Goal: Information Seeking & Learning: Find specific fact

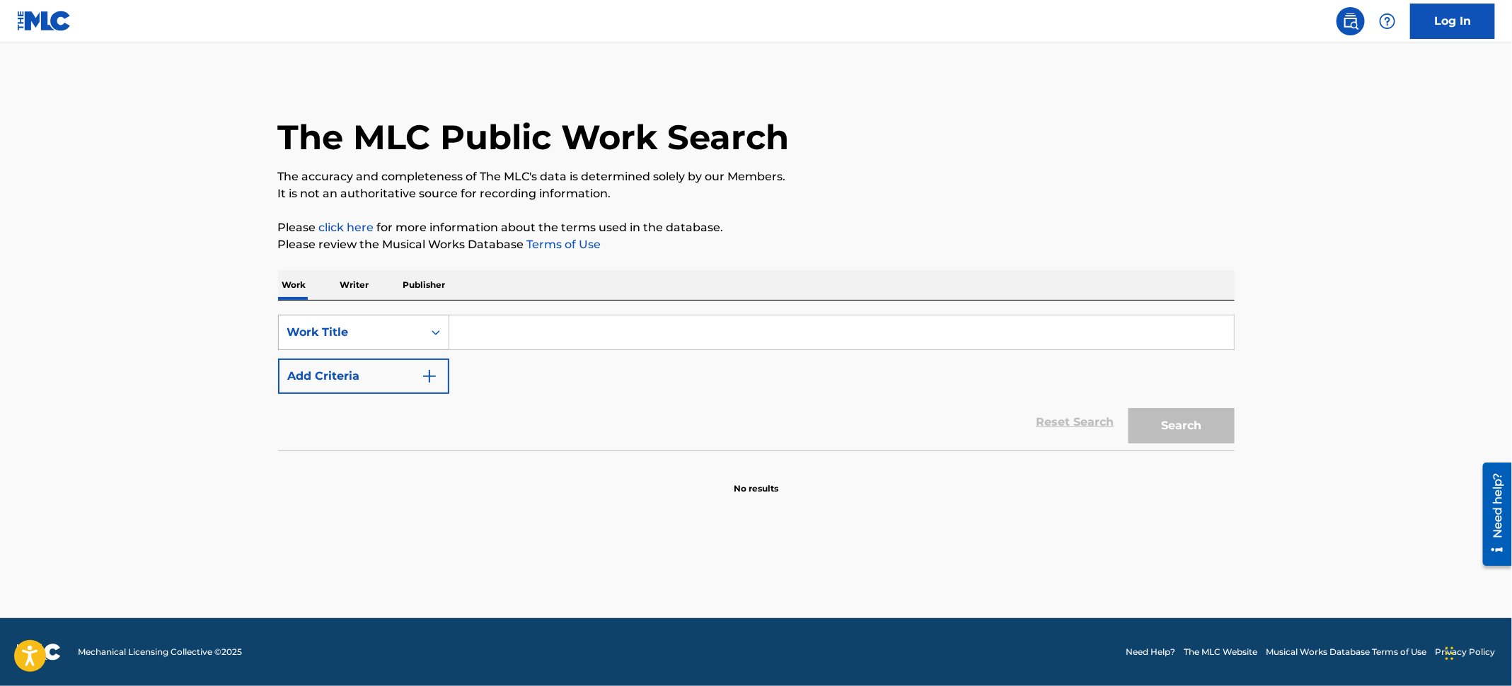
click at [414, 325] on div "Work Title" at bounding box center [350, 332] width 127 height 17
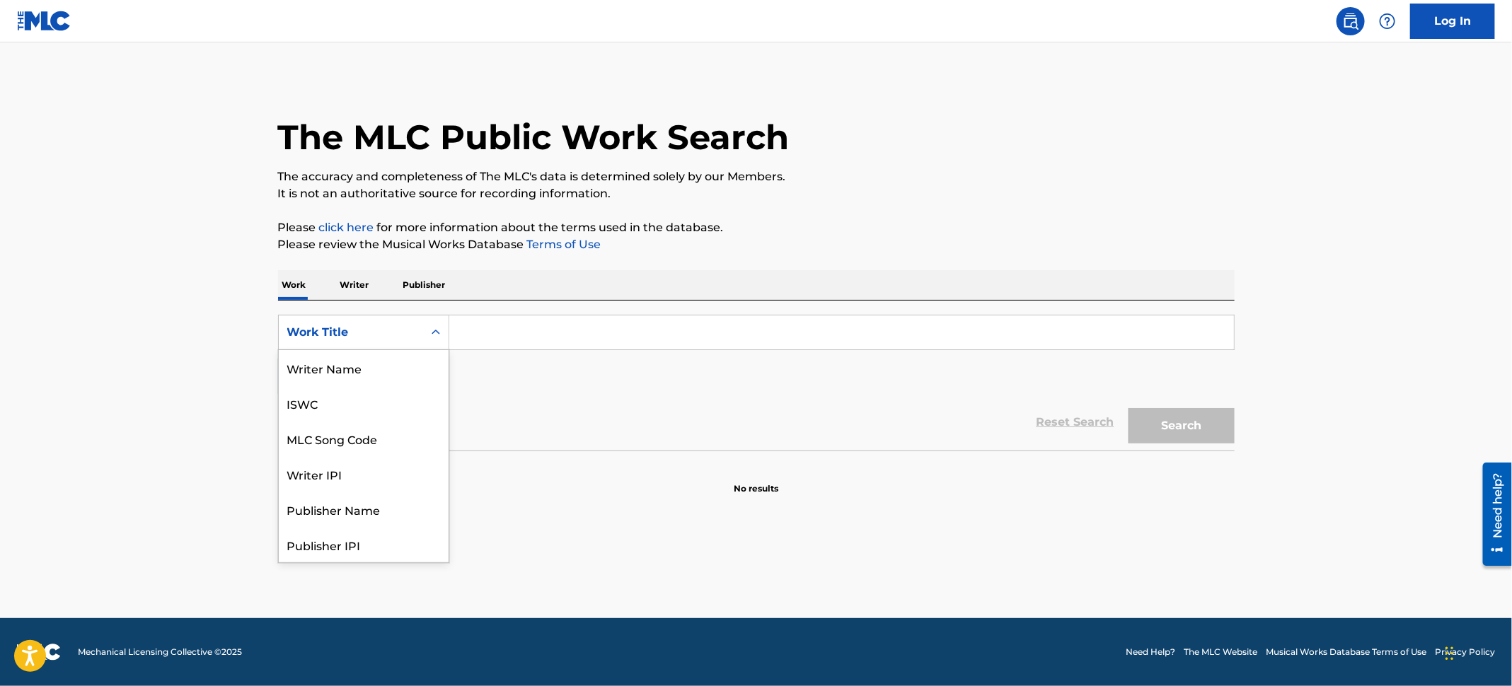
scroll to position [71, 0]
click at [414, 371] on div "MLC Song Code" at bounding box center [364, 367] width 170 height 35
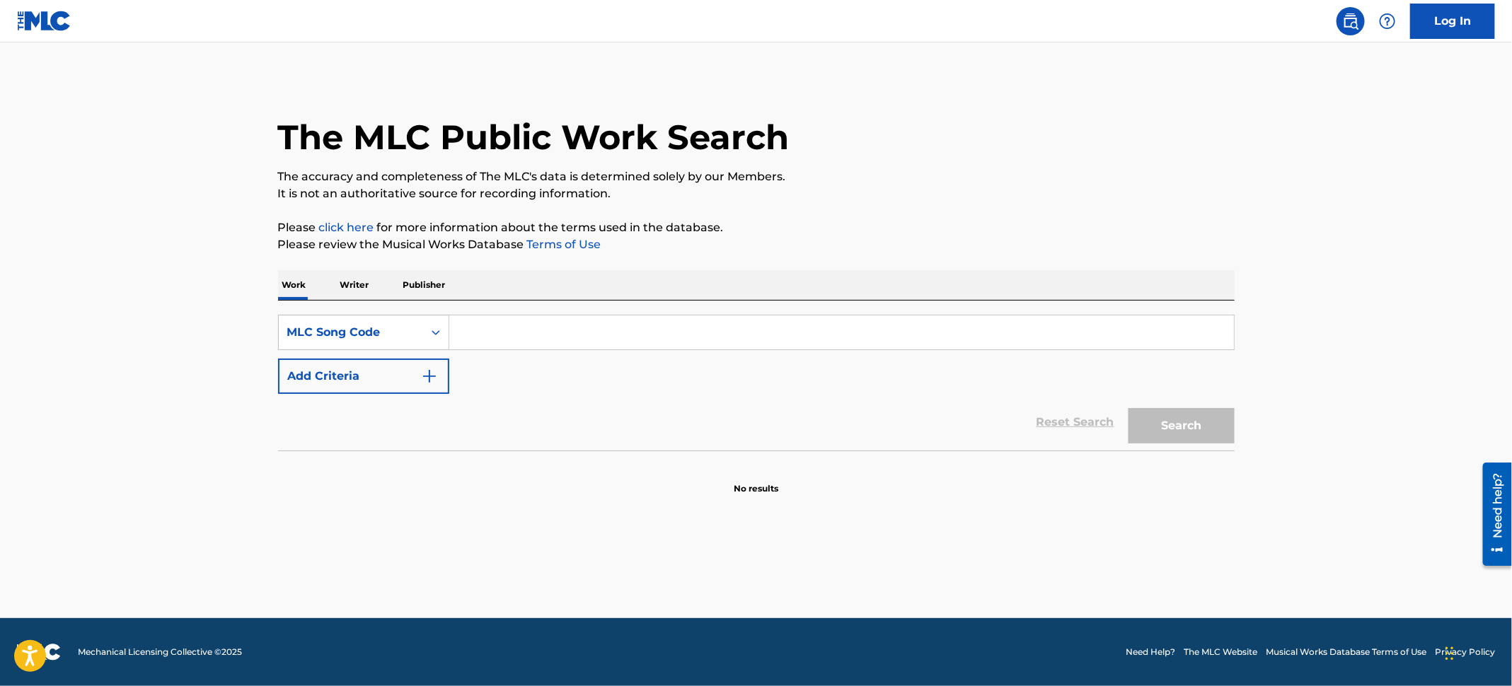
click at [545, 325] on input "Search Form" at bounding box center [841, 333] width 785 height 34
paste input "FB1M1O"
type input "FB1M1O"
click at [1179, 422] on button "Search" at bounding box center [1182, 425] width 106 height 35
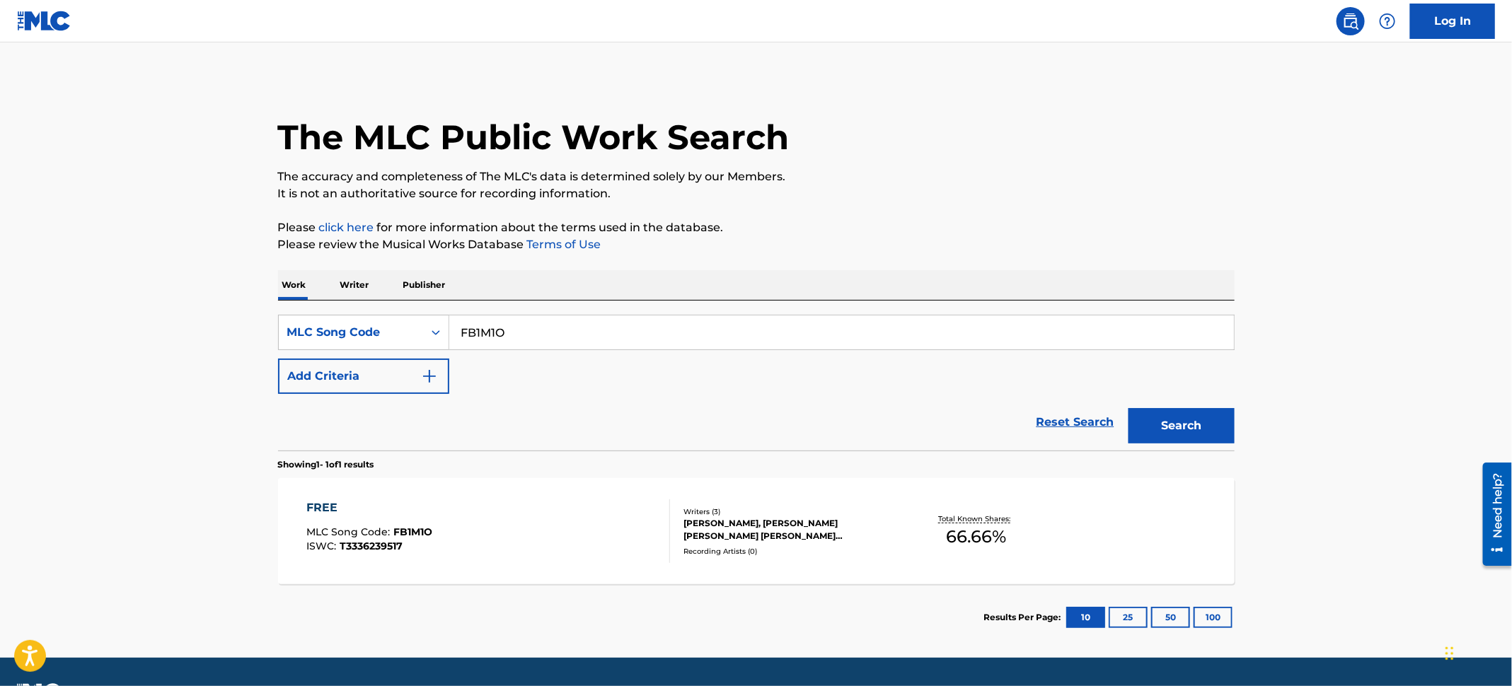
click at [630, 502] on div "FREE MLC Song Code : FB1M1O ISWC : T3336239517" at bounding box center [488, 532] width 364 height 64
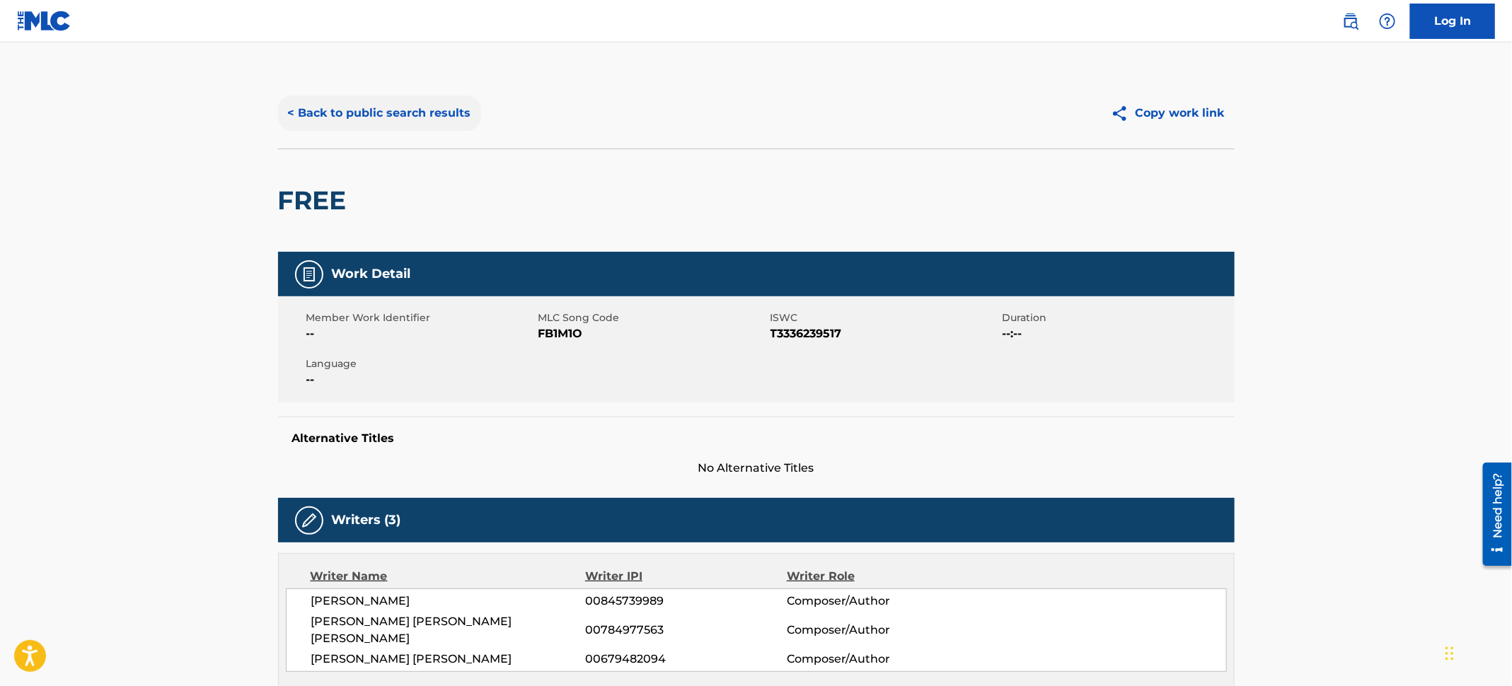
click at [323, 109] on button "< Back to public search results" at bounding box center [379, 113] width 203 height 35
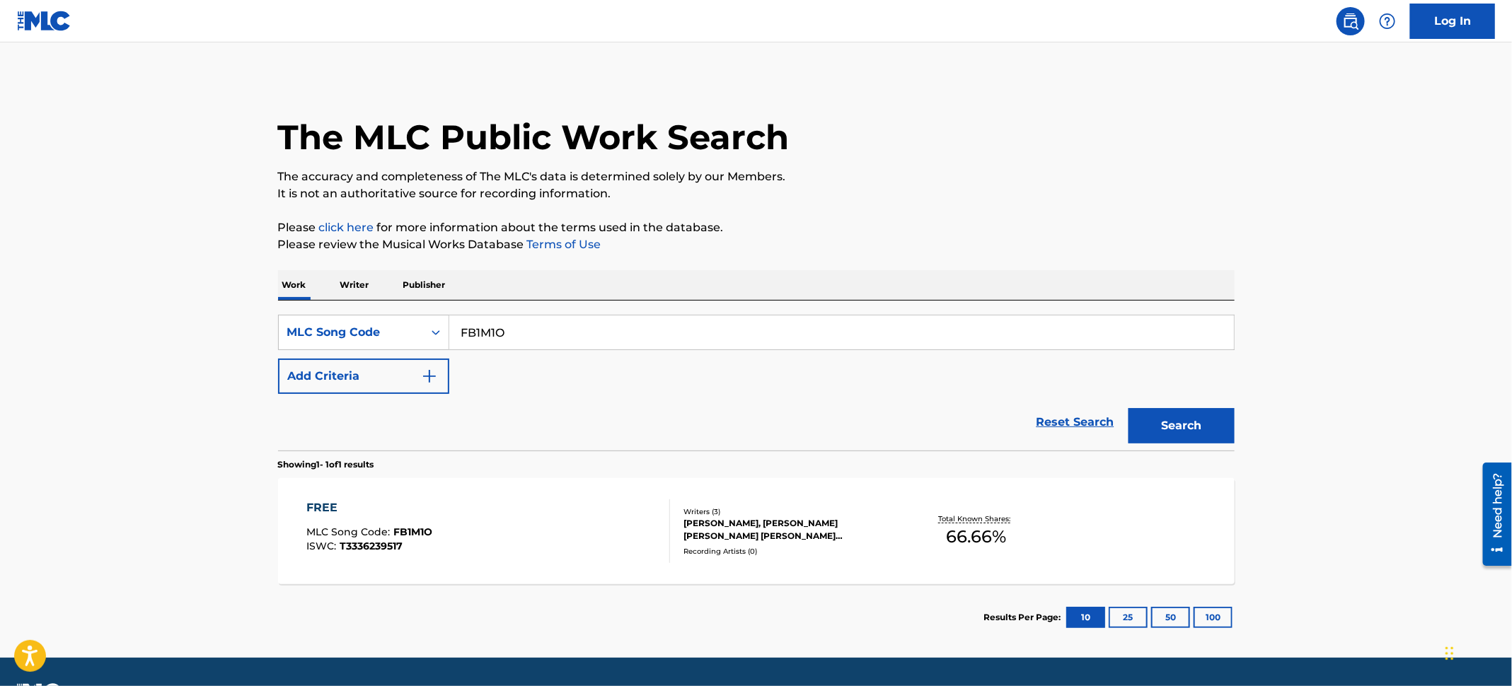
click at [152, 146] on main "The MLC Public Work Search The accuracy and completeness of The MLC's data is d…" at bounding box center [756, 350] width 1512 height 616
drag, startPoint x: 605, startPoint y: 337, endPoint x: 281, endPoint y: 284, distance: 328.5
click at [281, 284] on div "Work Writer Publisher SearchWithCriteriac7b9bd32-494c-4612-9268-150285df5690 ML…" at bounding box center [756, 460] width 957 height 381
paste input "W52WMQ"
type input "W52WMQ"
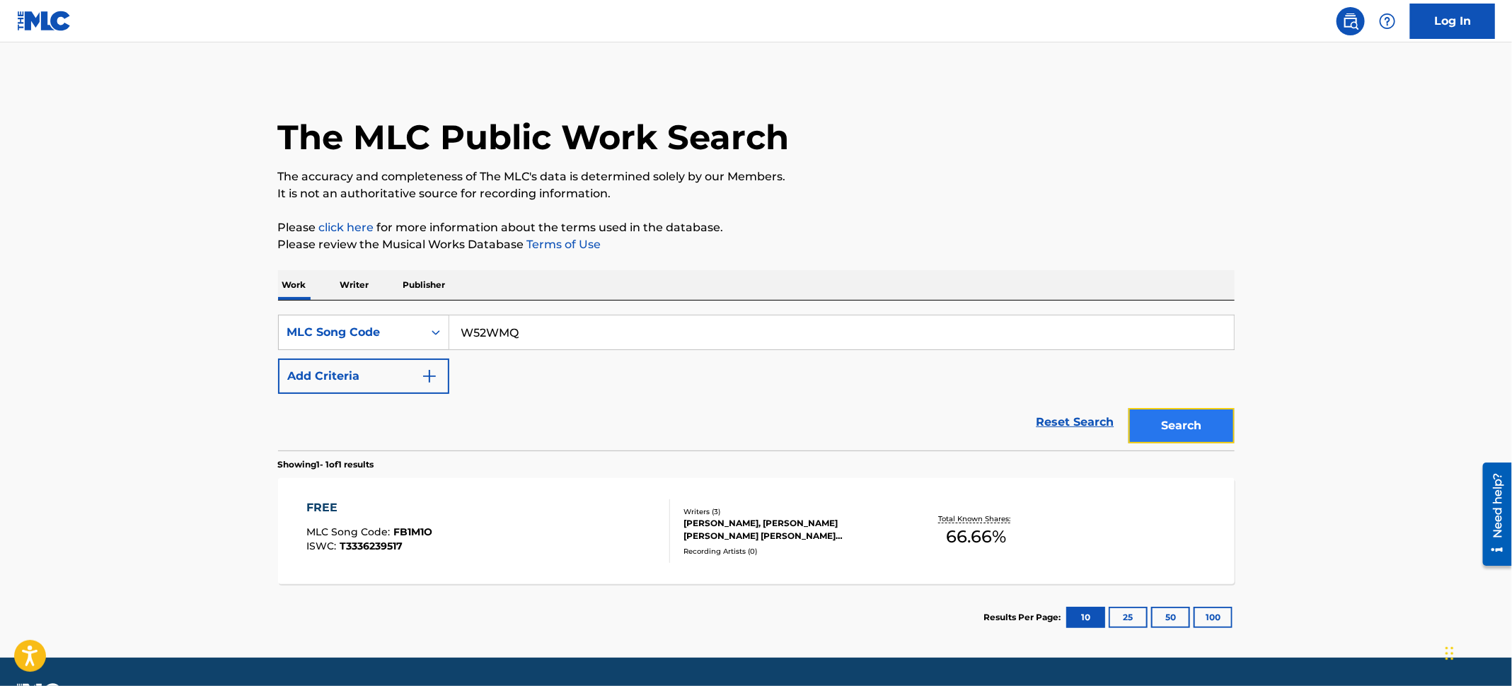
click at [1213, 430] on button "Search" at bounding box center [1182, 425] width 106 height 35
click at [507, 485] on div "WHAT IT SOUNDS LIKE MLC Song Code : W52WMQ ISWC : T3336239482 Writers ( 3 ) [PE…" at bounding box center [756, 531] width 957 height 106
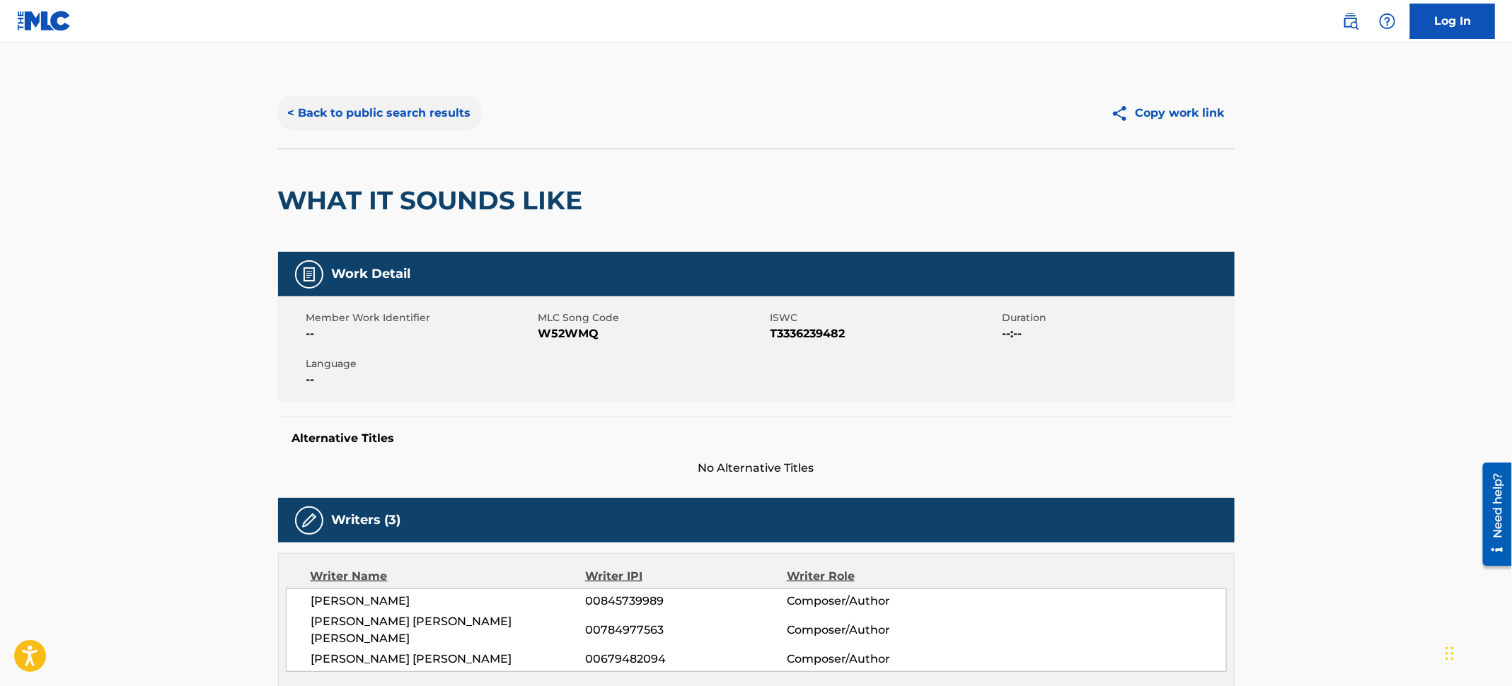
click at [320, 114] on button "< Back to public search results" at bounding box center [379, 113] width 203 height 35
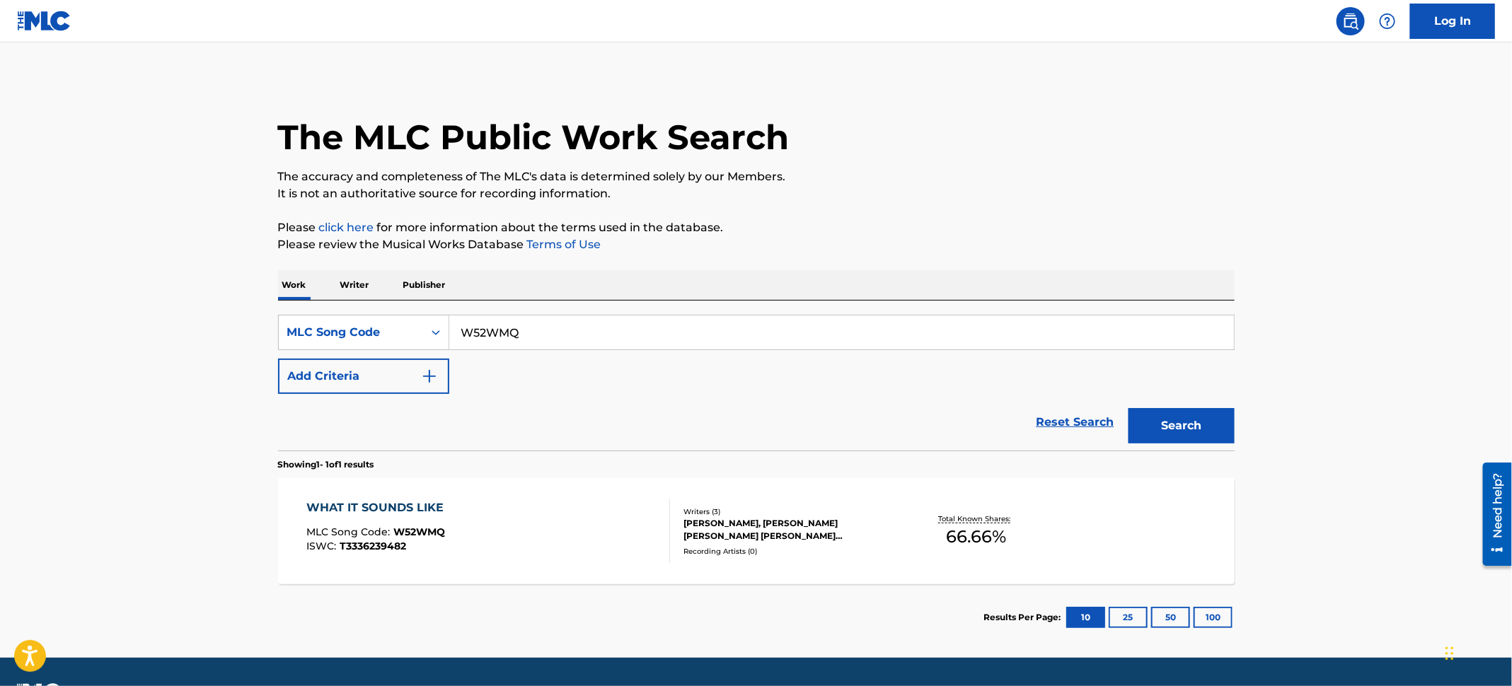
click at [125, 200] on main "The MLC Public Work Search The accuracy and completeness of The MLC's data is d…" at bounding box center [756, 350] width 1512 height 616
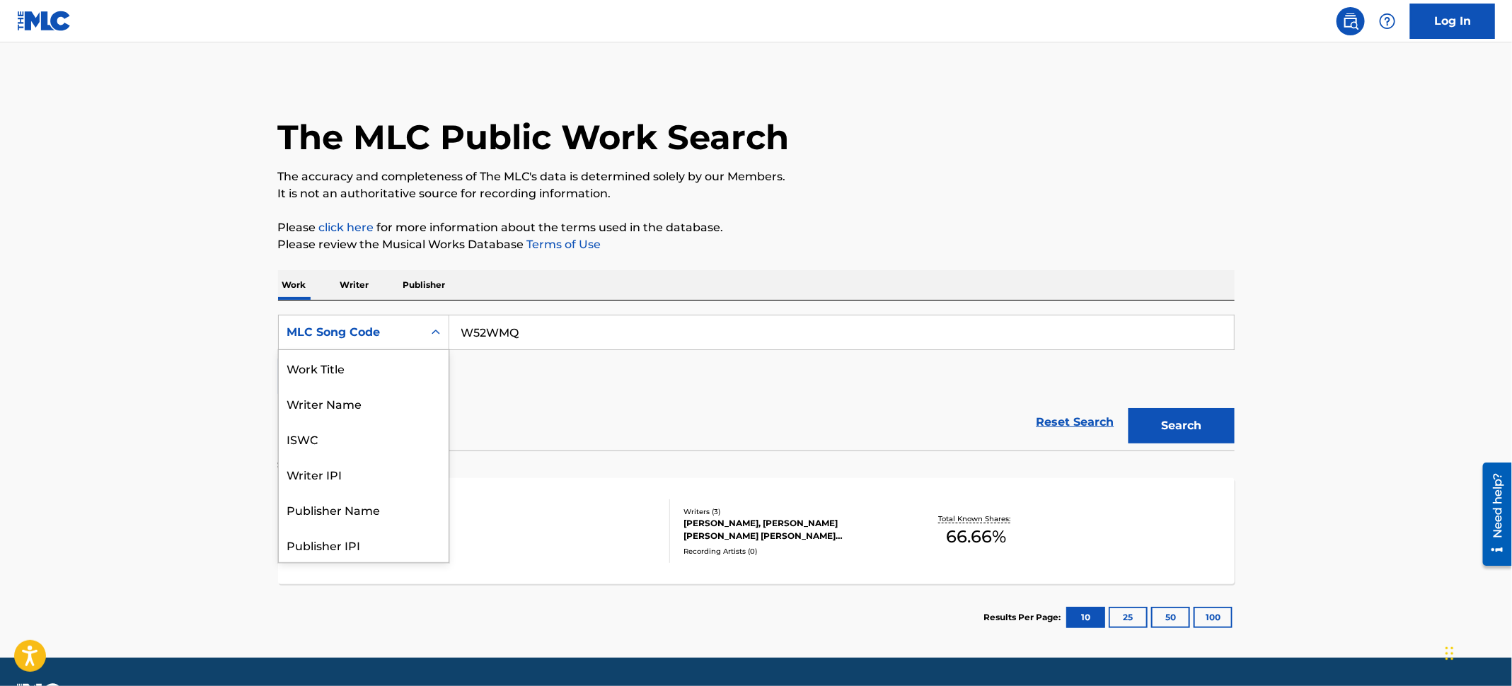
click at [369, 337] on div "MLC Song Code" at bounding box center [350, 332] width 127 height 17
click at [358, 379] on div "Work Title" at bounding box center [364, 367] width 170 height 35
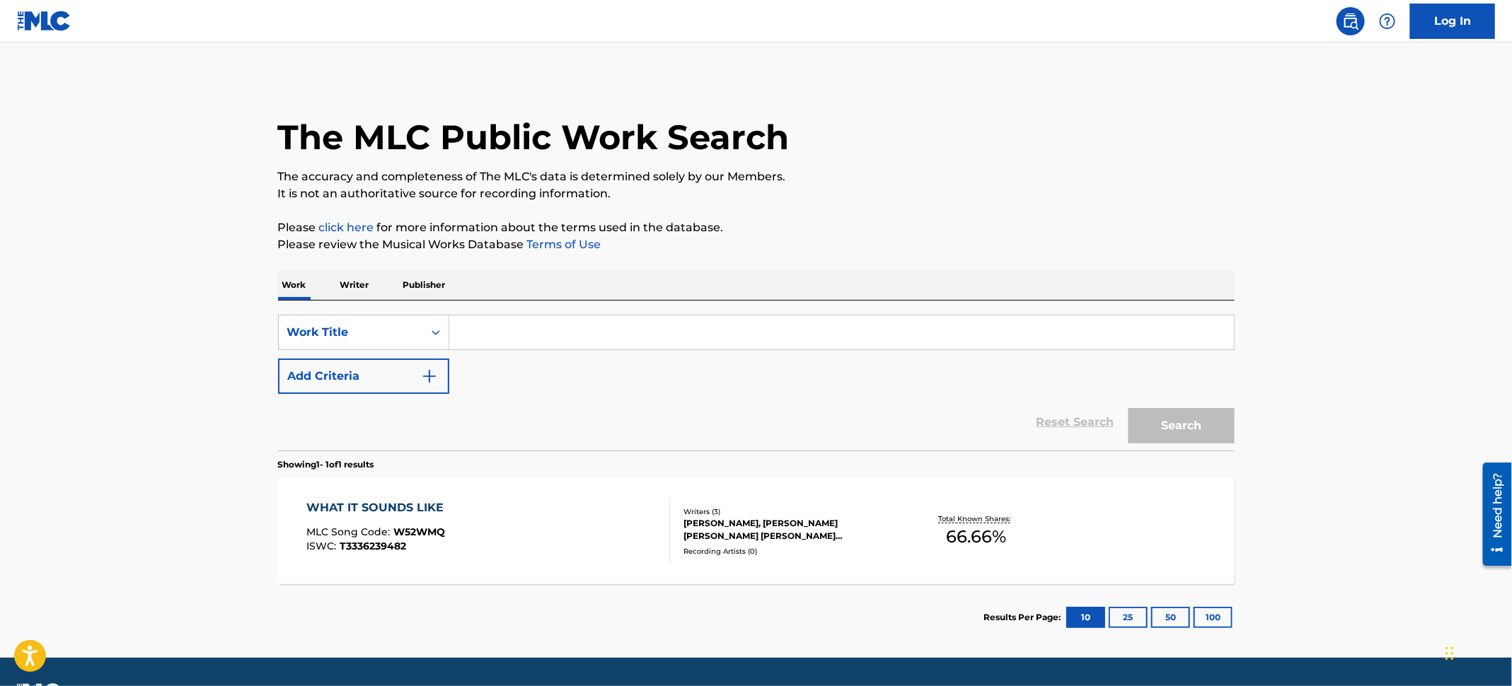
click at [492, 347] on input "Search Form" at bounding box center [841, 333] width 785 height 34
type input "takedown"
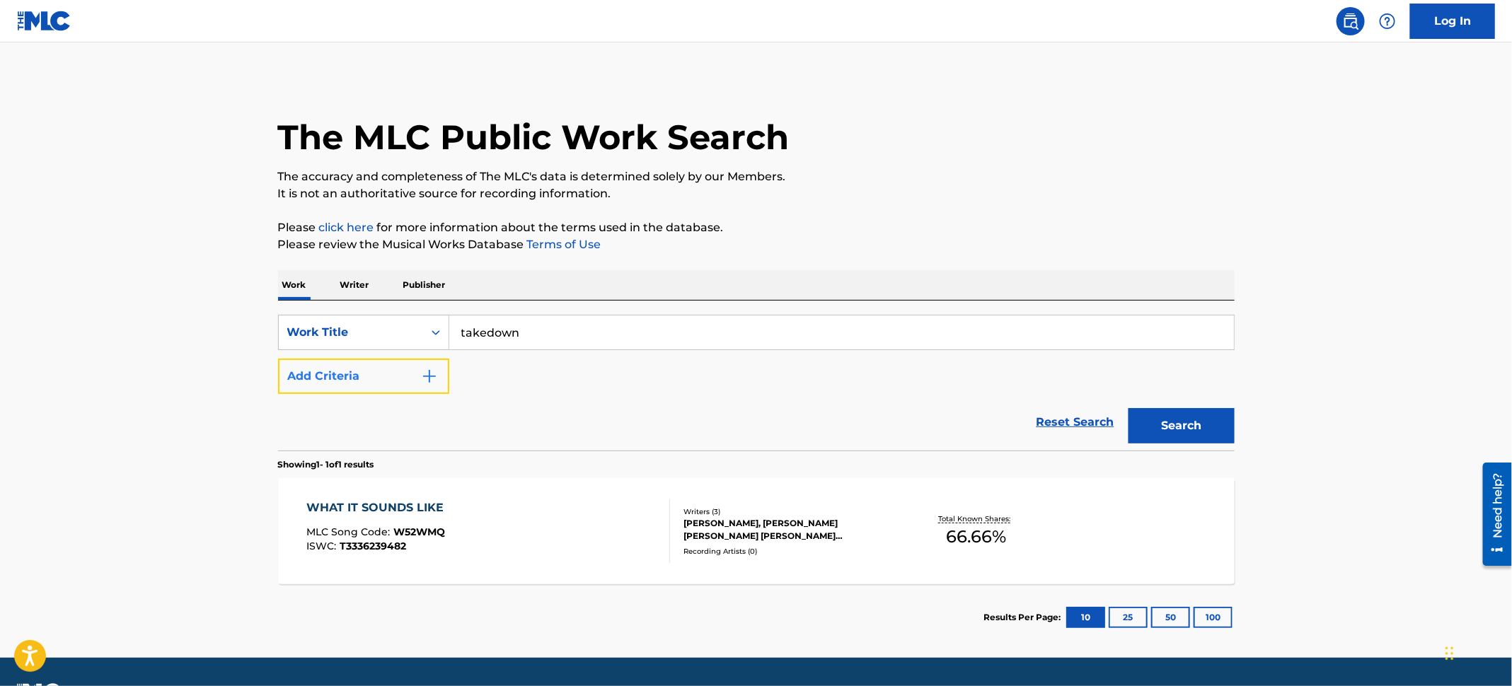
click at [437, 380] on img "Search Form" at bounding box center [429, 376] width 17 height 17
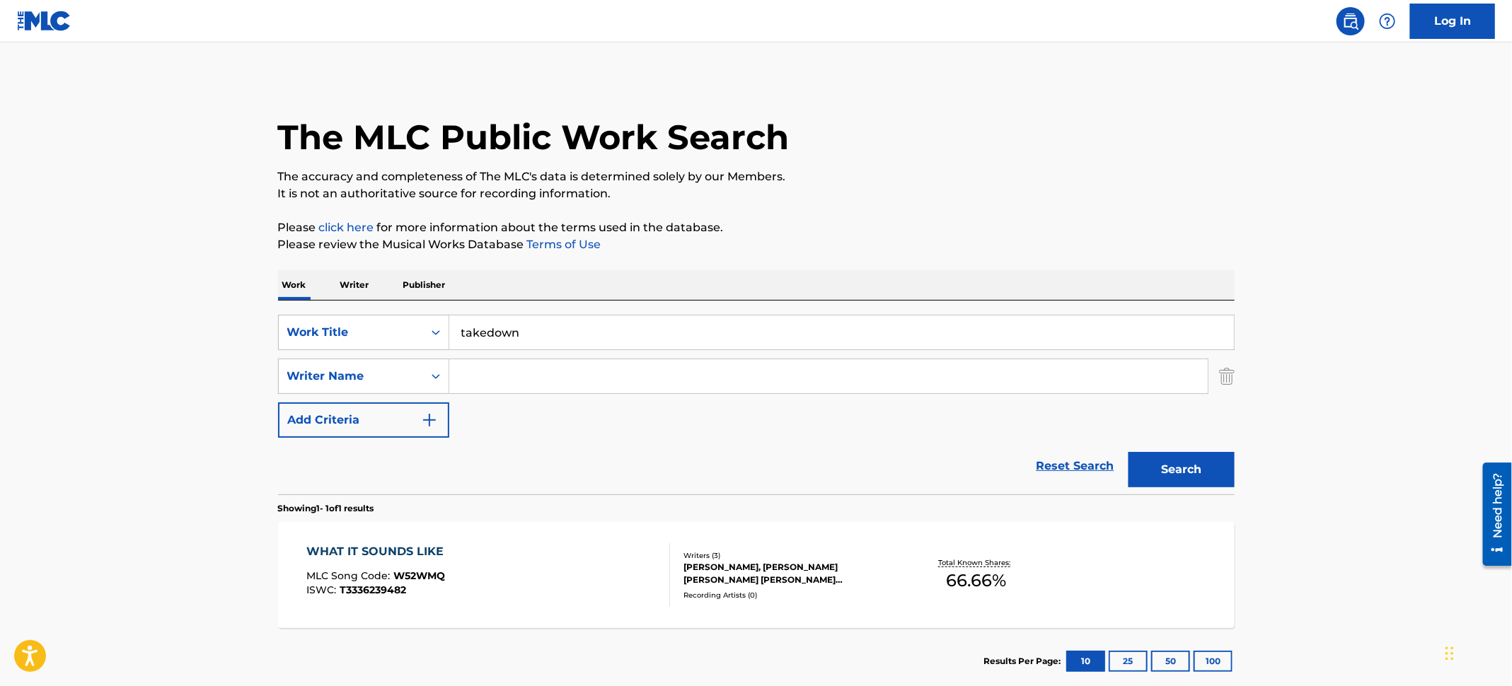
click at [498, 374] on input "Search Form" at bounding box center [828, 376] width 758 height 34
paste input "[PERSON_NAME]"
type input "[PERSON_NAME]"
click at [1163, 461] on button "Search" at bounding box center [1182, 469] width 106 height 35
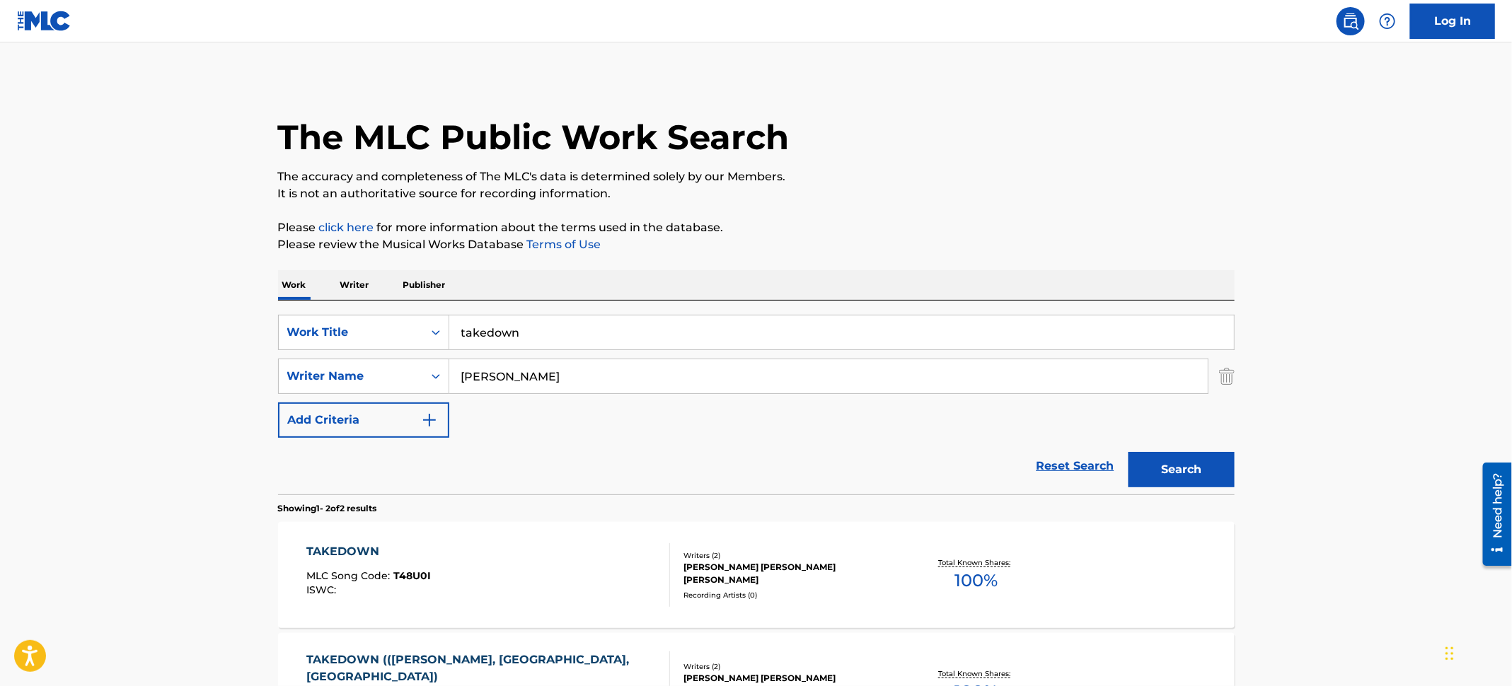
click at [495, 562] on div "TAKEDOWN MLC Song Code : T48U0I ISWC :" at bounding box center [488, 575] width 364 height 64
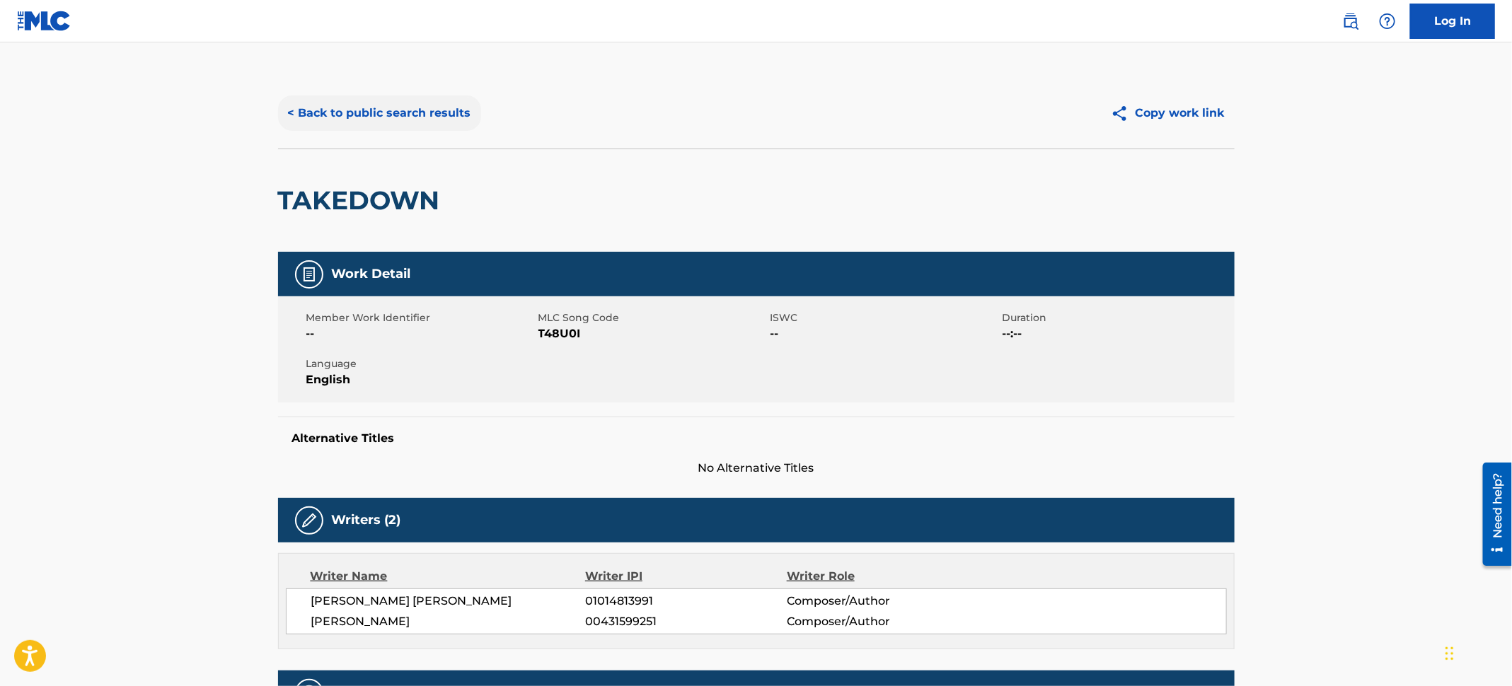
click at [340, 113] on button "< Back to public search results" at bounding box center [379, 113] width 203 height 35
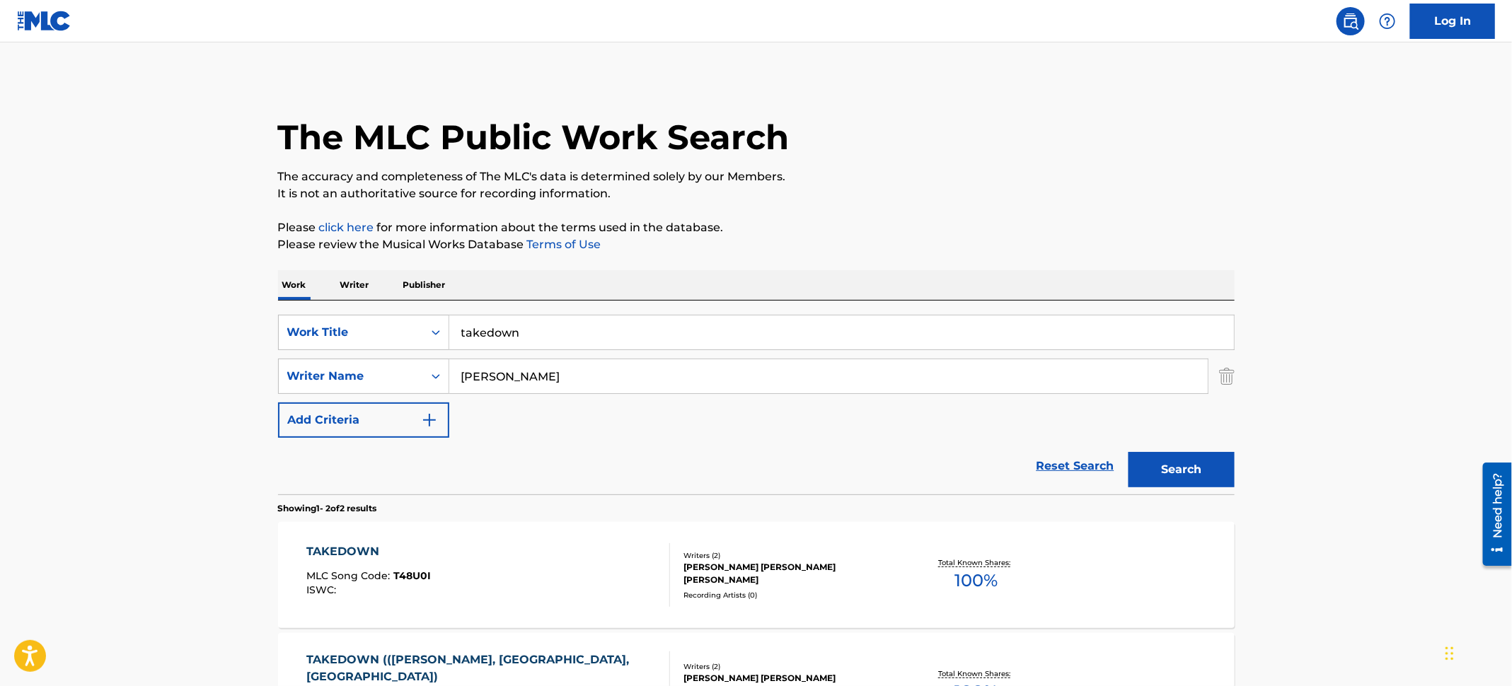
click at [109, 218] on main "The MLC Public Work Search The accuracy and completeness of The MLC's data is d…" at bounding box center [756, 427] width 1512 height 771
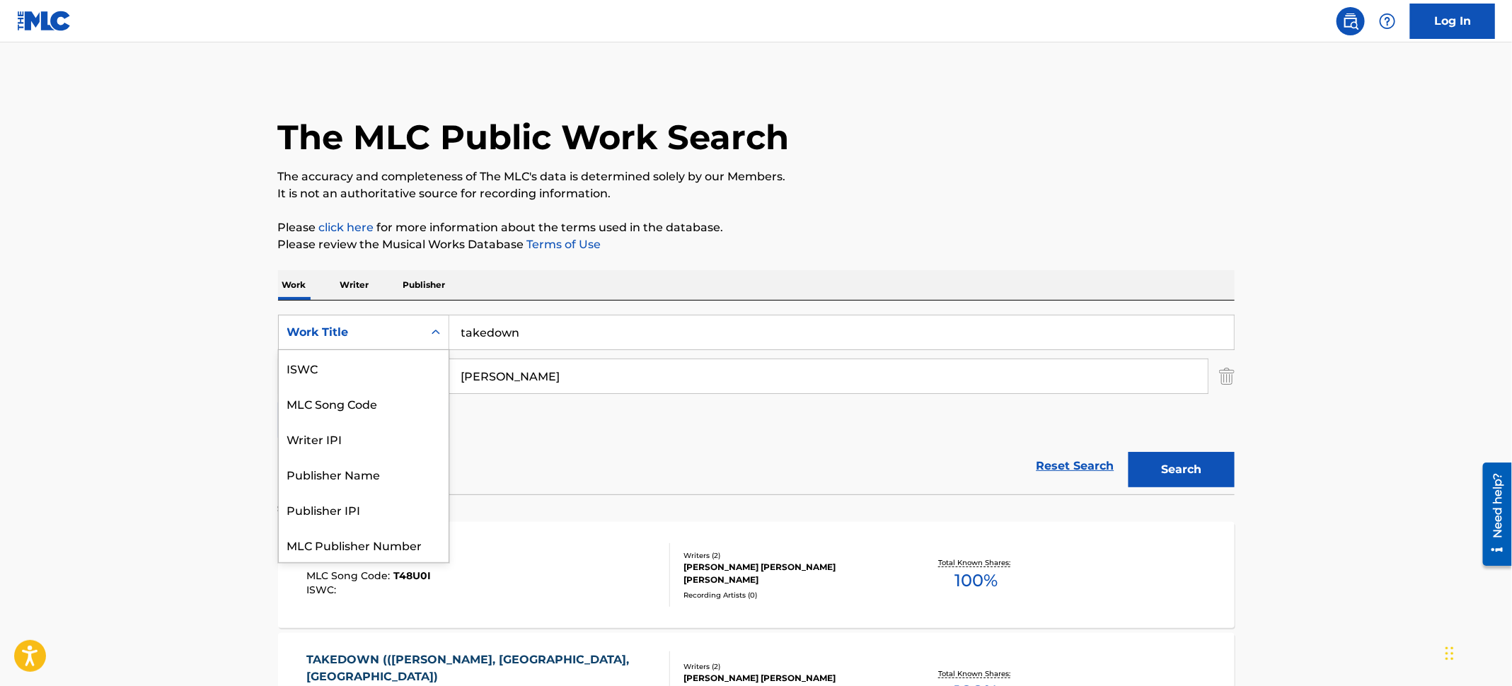
click at [409, 335] on div "Work Title" at bounding box center [350, 332] width 127 height 17
click at [403, 376] on div "MLC Song Code" at bounding box center [364, 368] width 170 height 35
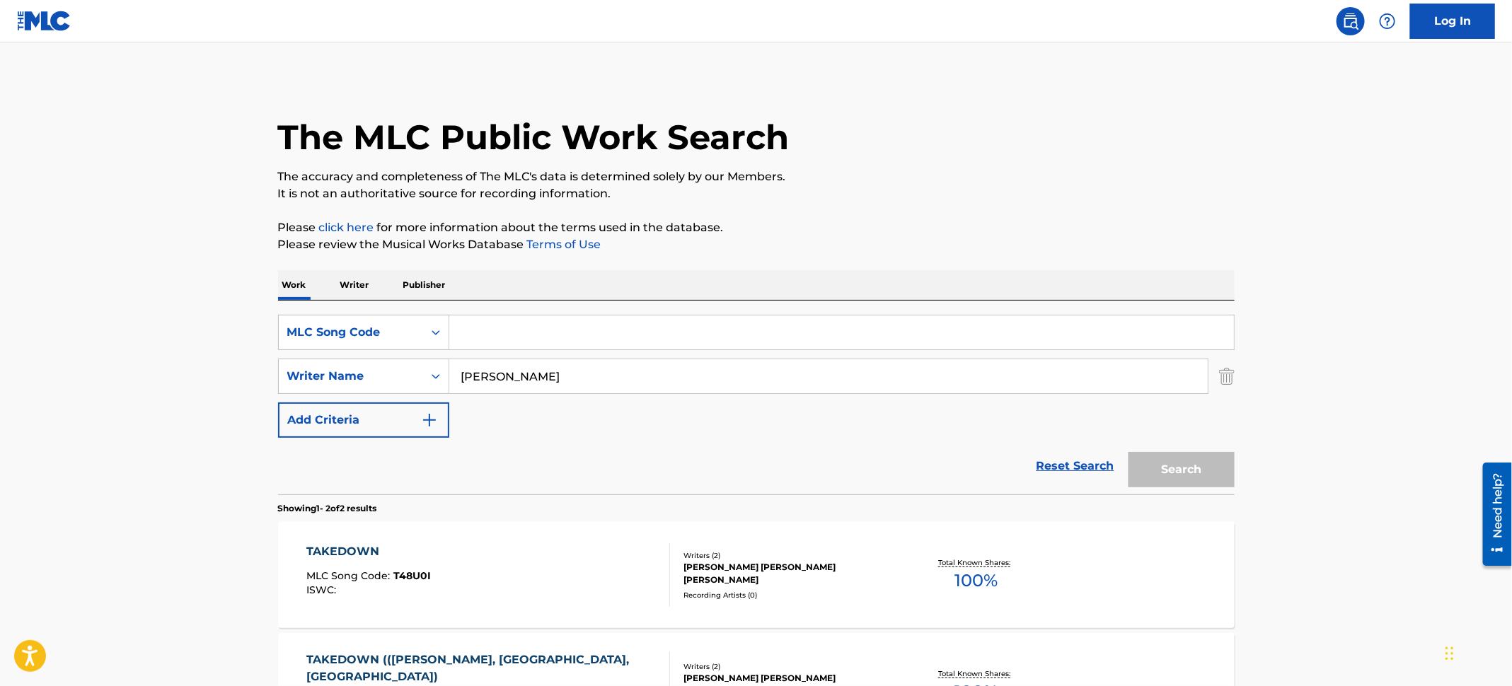
click at [554, 331] on input "Search Form" at bounding box center [841, 333] width 785 height 34
paste input "S759DN"
type input "S759DN"
click at [1226, 379] on img "Search Form" at bounding box center [1227, 376] width 16 height 35
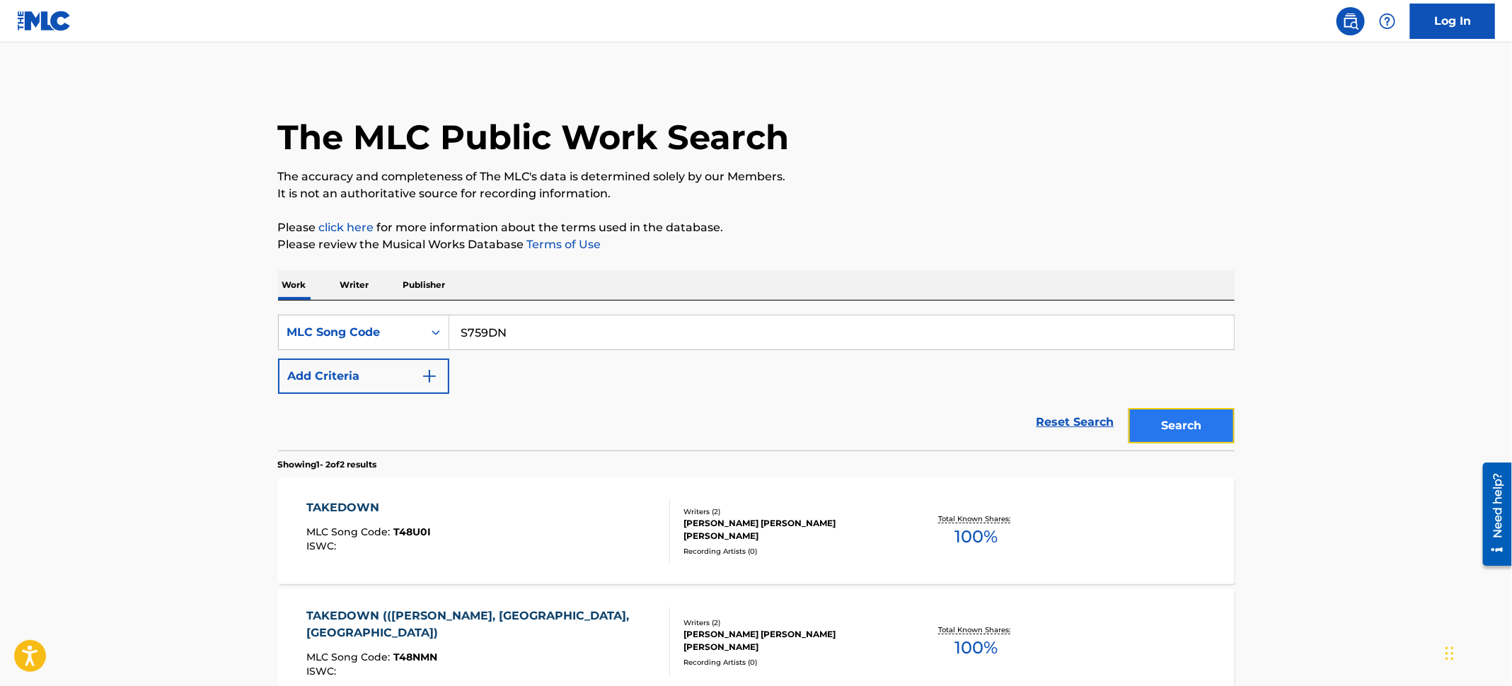
click at [1170, 413] on button "Search" at bounding box center [1182, 425] width 106 height 35
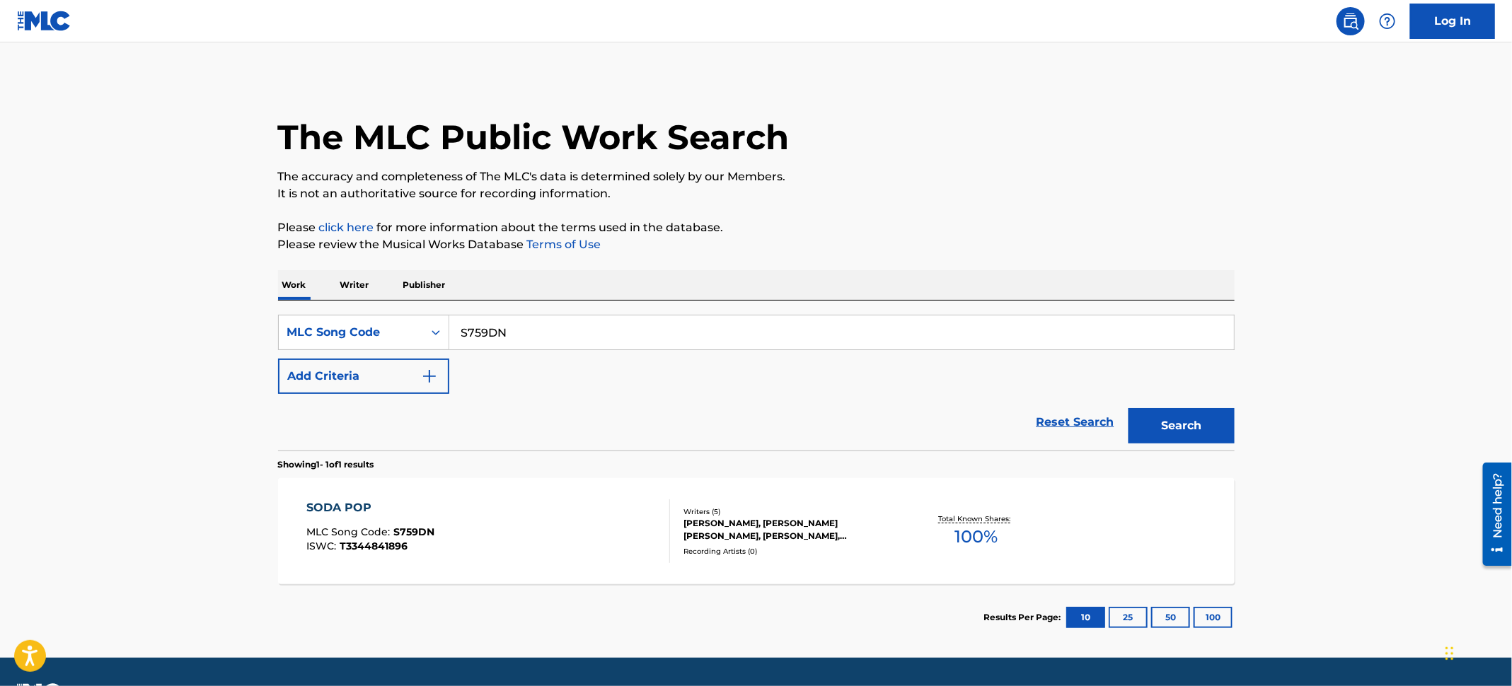
click at [599, 536] on div "SODA POP MLC Song Code : S759DN ISWC : T3344841896" at bounding box center [488, 532] width 364 height 64
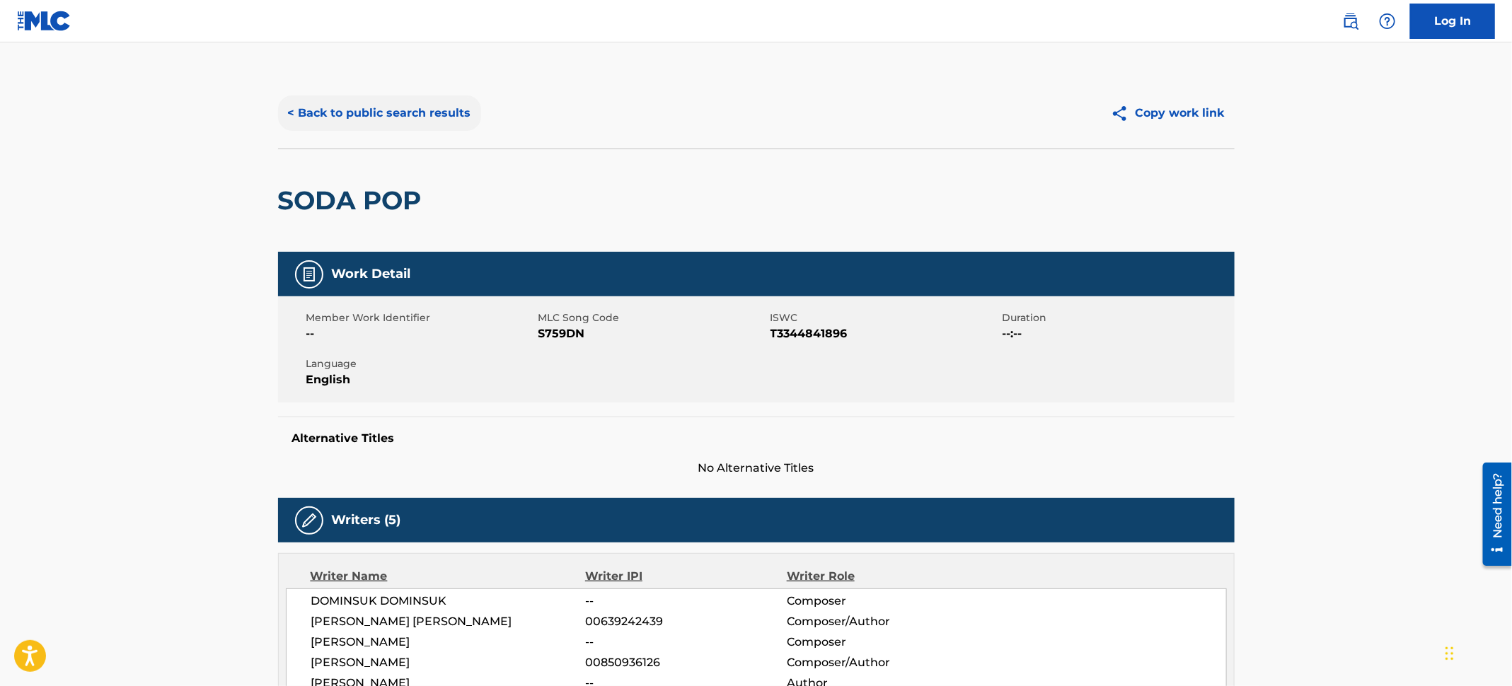
click at [380, 103] on button "< Back to public search results" at bounding box center [379, 113] width 203 height 35
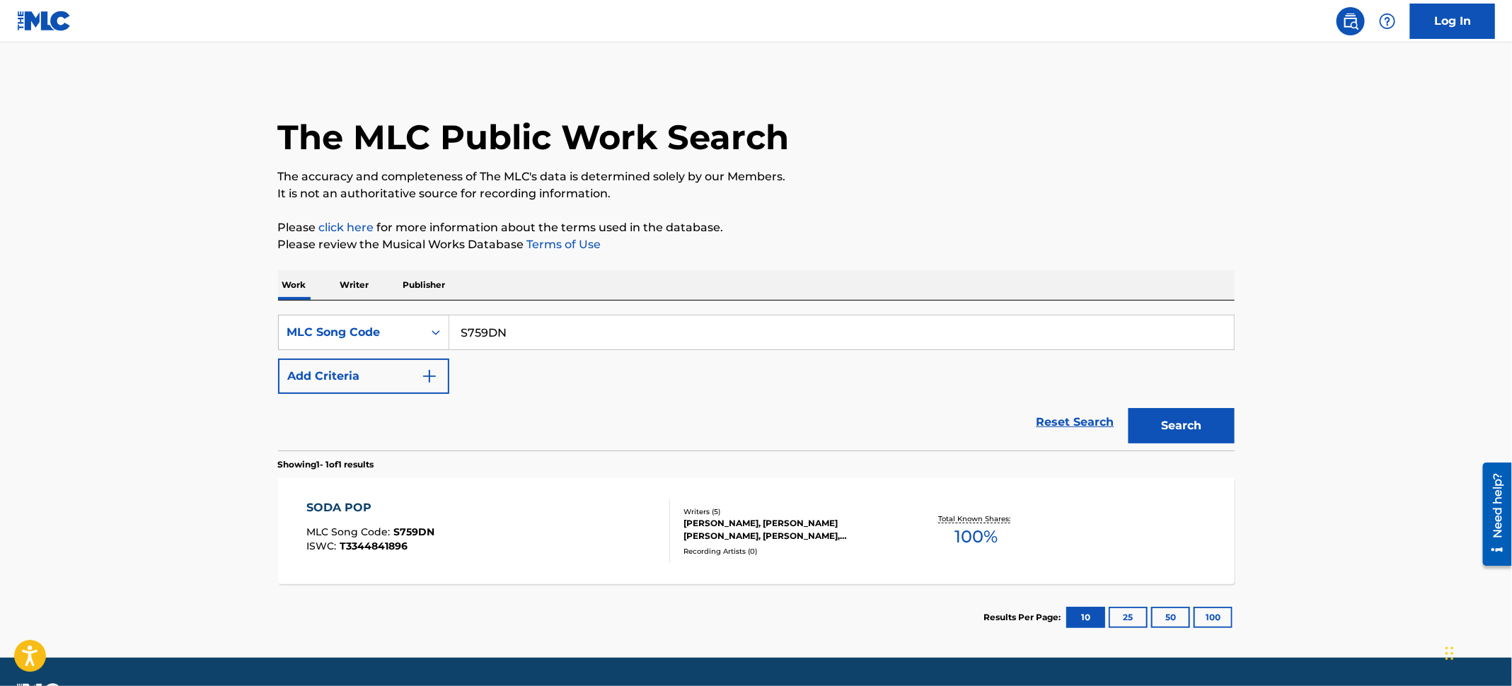
click at [97, 217] on main "The MLC Public Work Search The accuracy and completeness of The MLC's data is d…" at bounding box center [756, 350] width 1512 height 616
drag, startPoint x: 524, startPoint y: 324, endPoint x: 275, endPoint y: 306, distance: 249.7
click at [275, 306] on div "The MLC Public Work Search The accuracy and completeness of The MLC's data is d…" at bounding box center [756, 364] width 991 height 573
paste input "YP5HT3"
type input "YP5HT3"
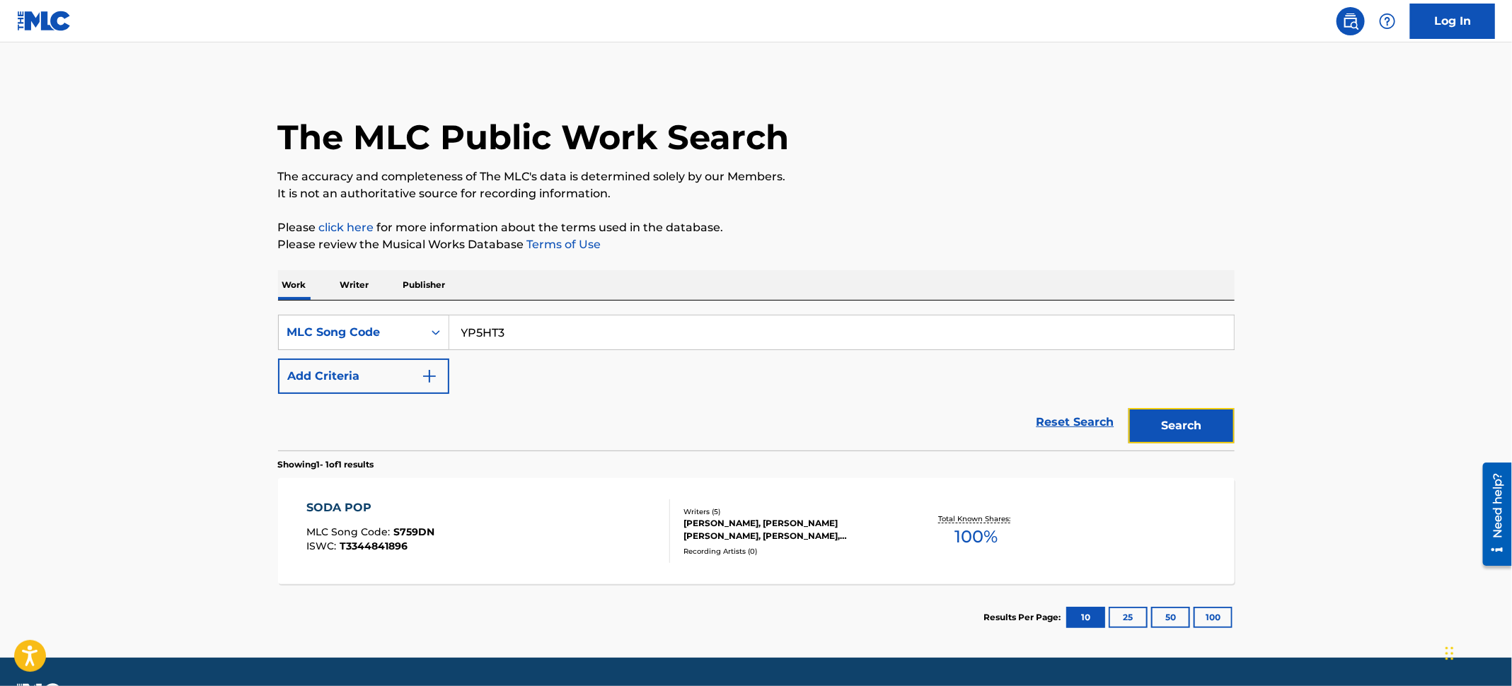
click at [1150, 422] on button "Search" at bounding box center [1182, 425] width 106 height 35
click at [517, 550] on div "YOUR IDOL MLC Song Code : YP5HT3 ISWC : T3344844102" at bounding box center [488, 532] width 364 height 64
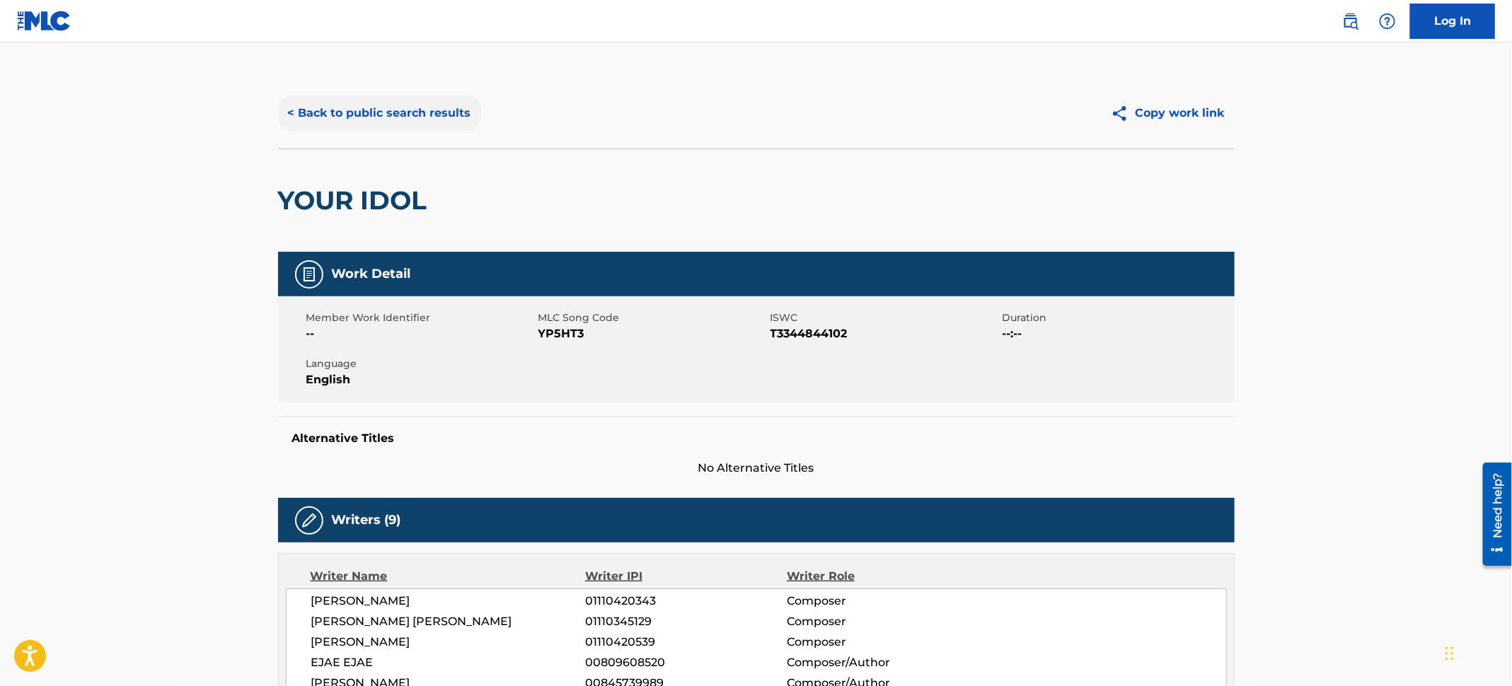
click at [384, 115] on button "< Back to public search results" at bounding box center [379, 113] width 203 height 35
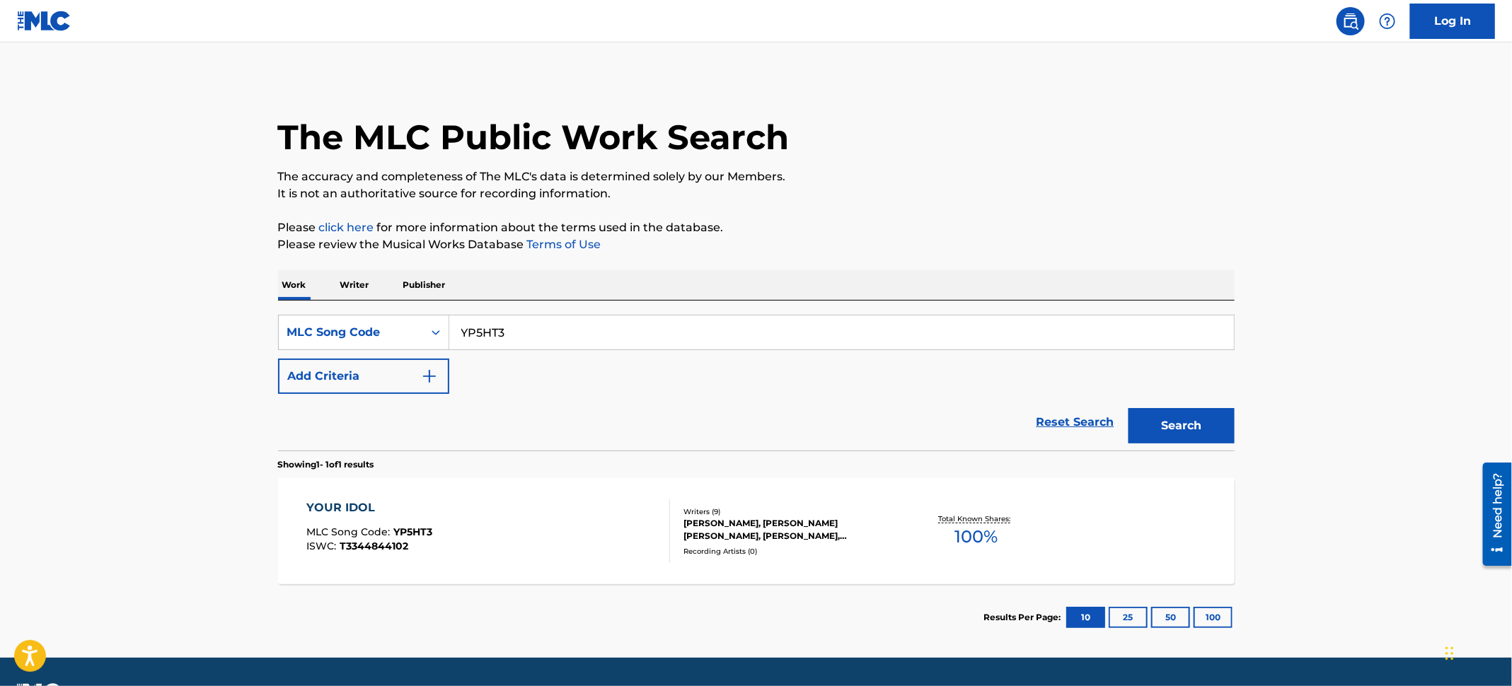
click at [156, 178] on main "The MLC Public Work Search The accuracy and completeness of The MLC's data is d…" at bounding box center [756, 350] width 1512 height 616
drag, startPoint x: 519, startPoint y: 330, endPoint x: 267, endPoint y: 299, distance: 253.8
click at [263, 299] on div "The MLC Public Work Search The accuracy and completeness of The MLC's data is d…" at bounding box center [756, 364] width 991 height 573
paste input "HP55C4"
type input "HP55C4"
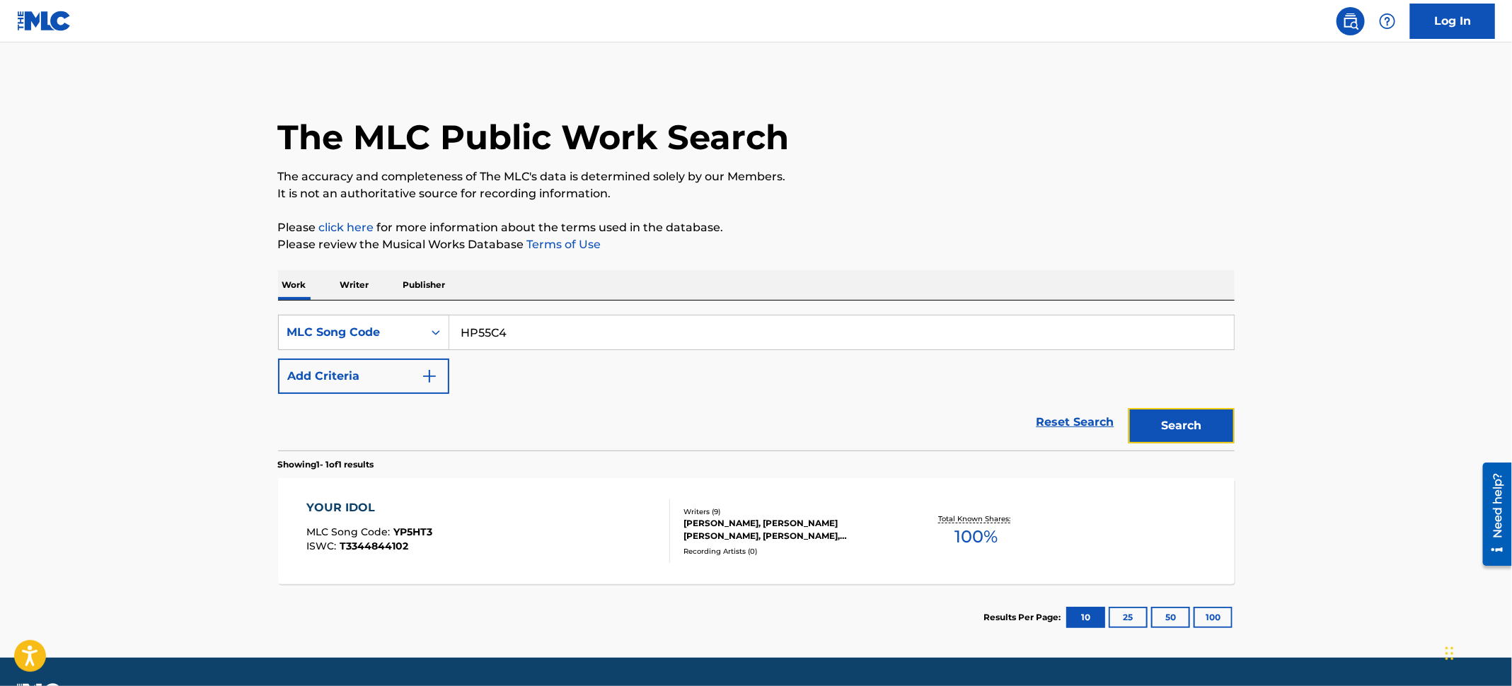
click at [1161, 418] on button "Search" at bounding box center [1182, 425] width 106 height 35
click at [560, 531] on div "HOW IT'S DONE MLC Song Code : HP55C4 ISWC : T3344839056" at bounding box center [488, 532] width 364 height 64
